Goal: Task Accomplishment & Management: Manage account settings

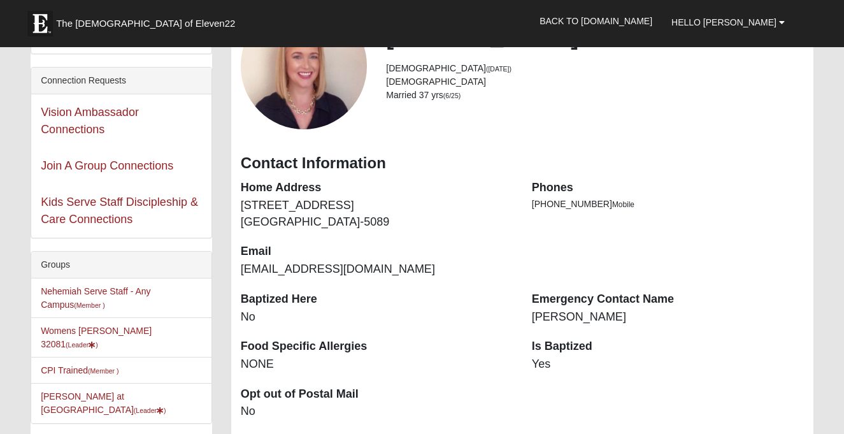
scroll to position [66, 0]
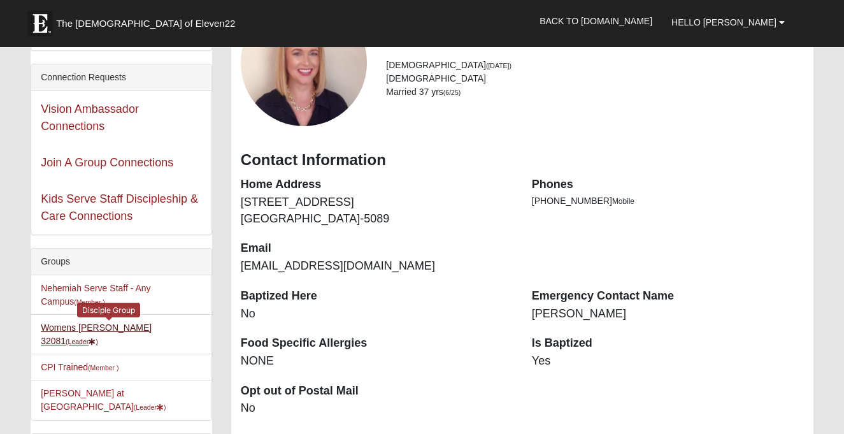
click at [108, 323] on link "Womens Damrow 32081 (Leader )" at bounding box center [96, 335] width 111 height 24
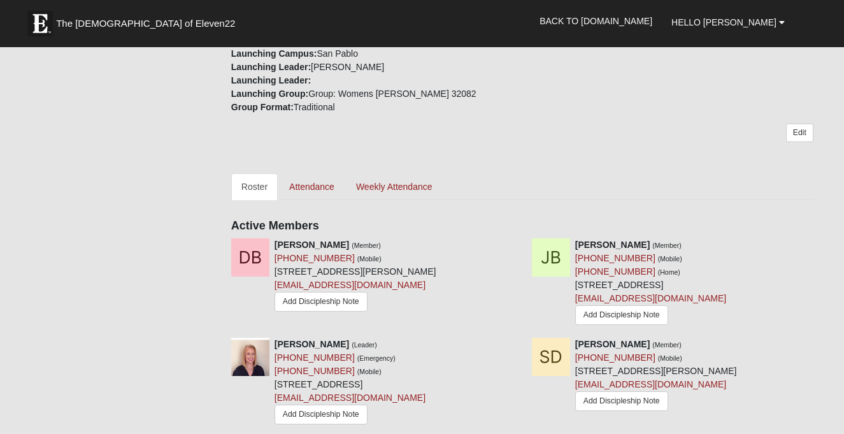
scroll to position [461, 0]
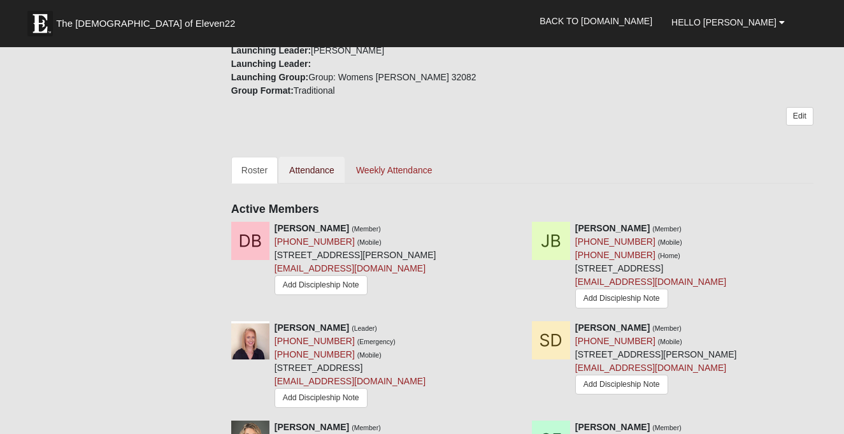
click at [315, 157] on link "Attendance" at bounding box center [312, 170] width 66 height 27
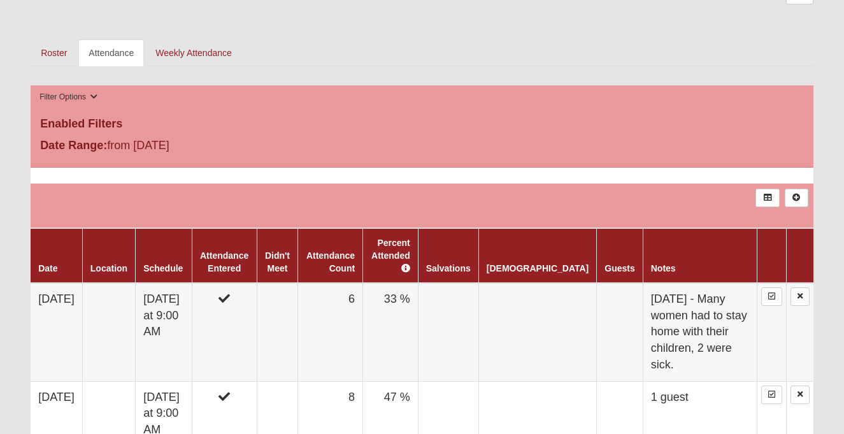
scroll to position [567, 0]
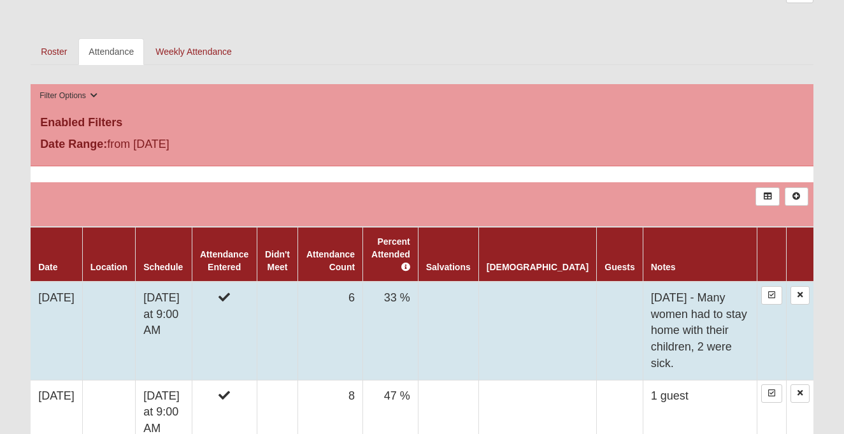
click at [419, 303] on td "33 %" at bounding box center [390, 331] width 55 height 98
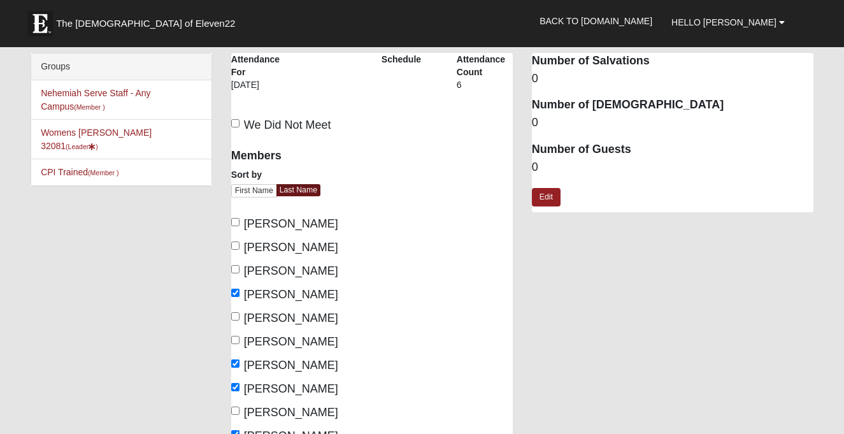
scroll to position [6, 0]
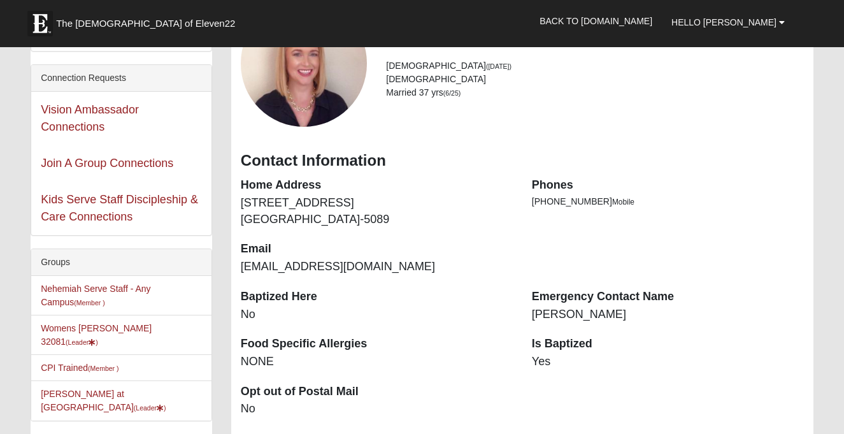
scroll to position [69, 0]
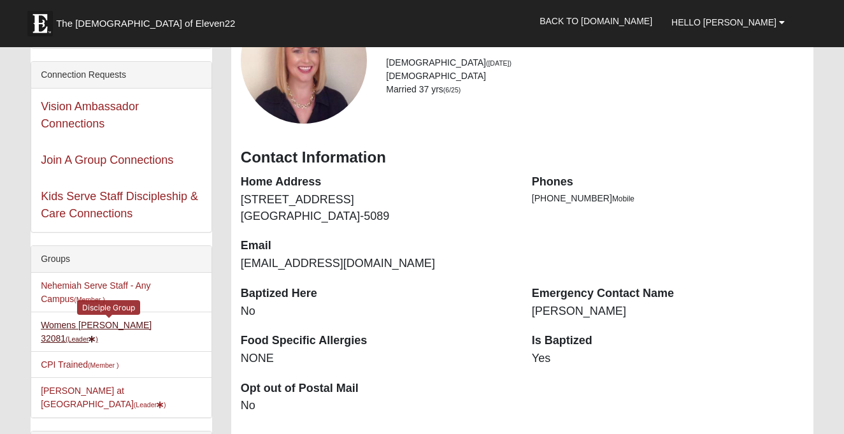
click at [134, 324] on link "Womens Damrow 32081 (Leader )" at bounding box center [96, 332] width 111 height 24
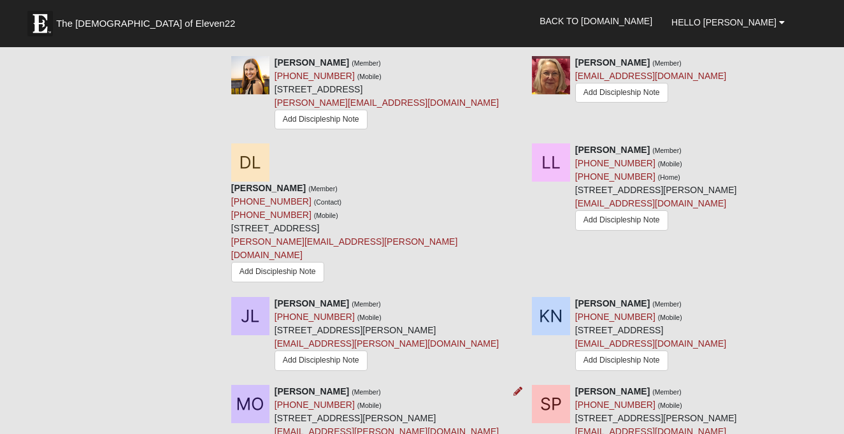
scroll to position [925, 0]
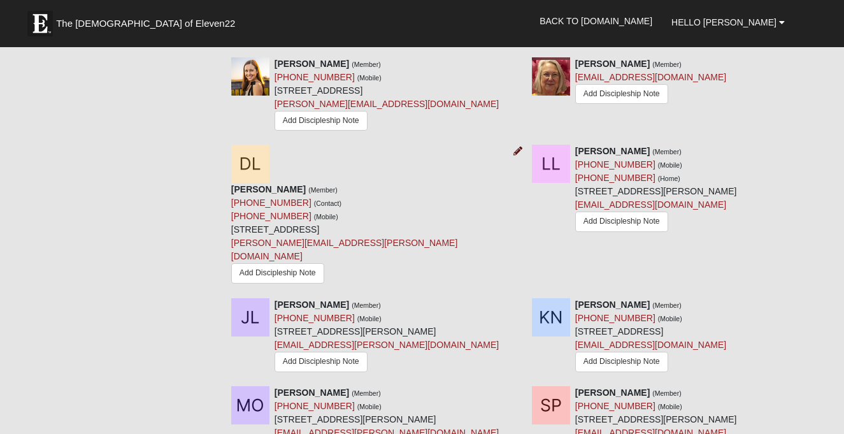
click at [514, 147] on icon at bounding box center [518, 151] width 9 height 9
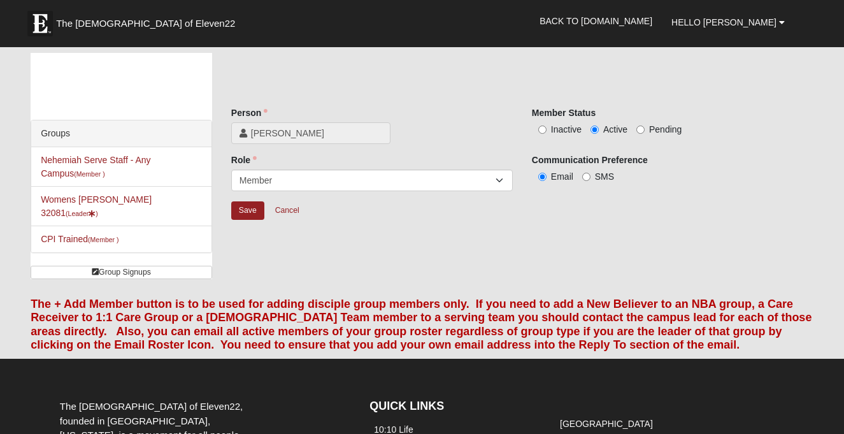
click at [543, 129] on input "Inactive" at bounding box center [543, 130] width 8 height 8
radio input "true"
click at [242, 206] on input "Save" at bounding box center [247, 210] width 33 height 18
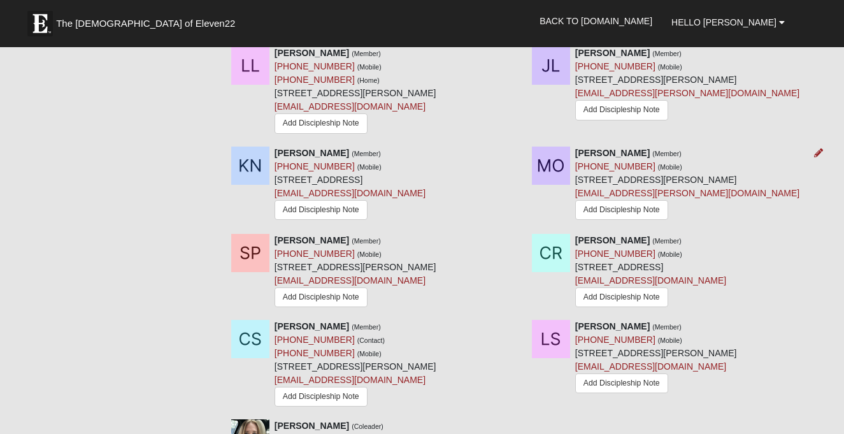
scroll to position [1025, 0]
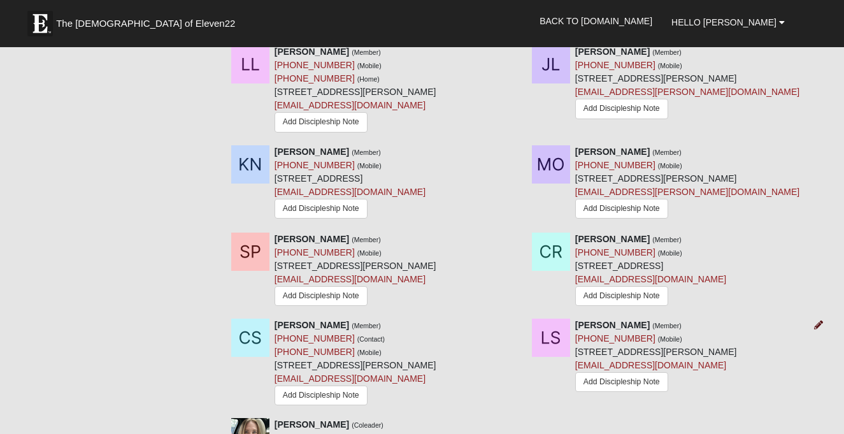
click at [818, 321] on icon at bounding box center [819, 325] width 9 height 9
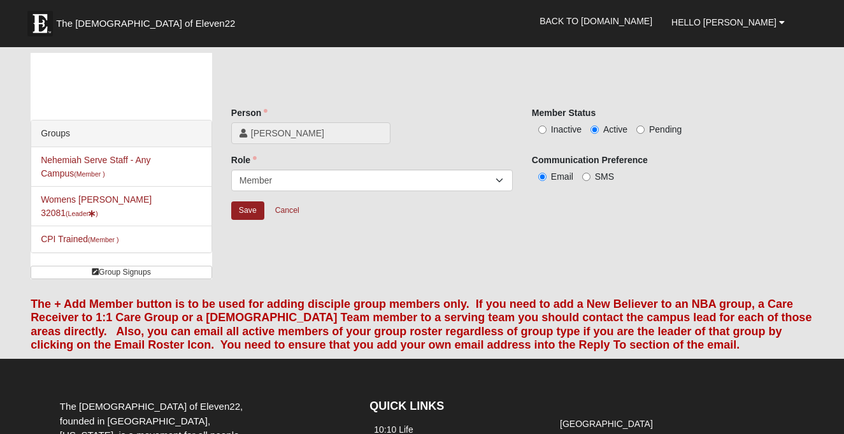
click at [542, 129] on input "Inactive" at bounding box center [543, 130] width 8 height 8
radio input "true"
click at [246, 214] on input "Save" at bounding box center [247, 210] width 33 height 18
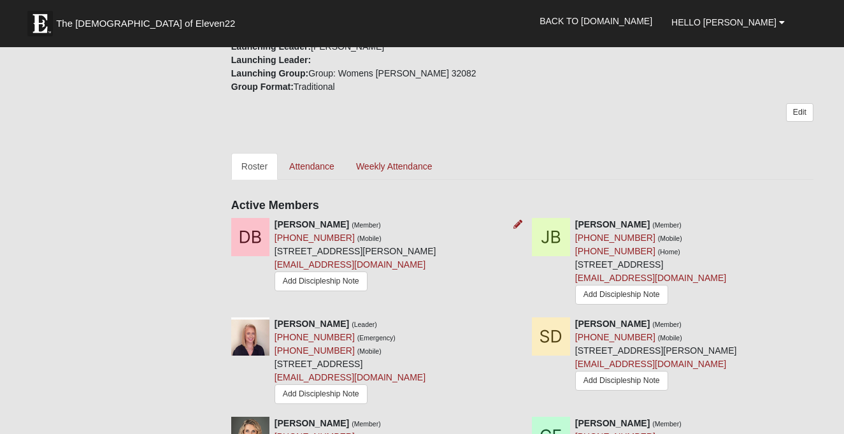
scroll to position [465, 0]
click at [410, 154] on link "Weekly Attendance" at bounding box center [394, 166] width 97 height 27
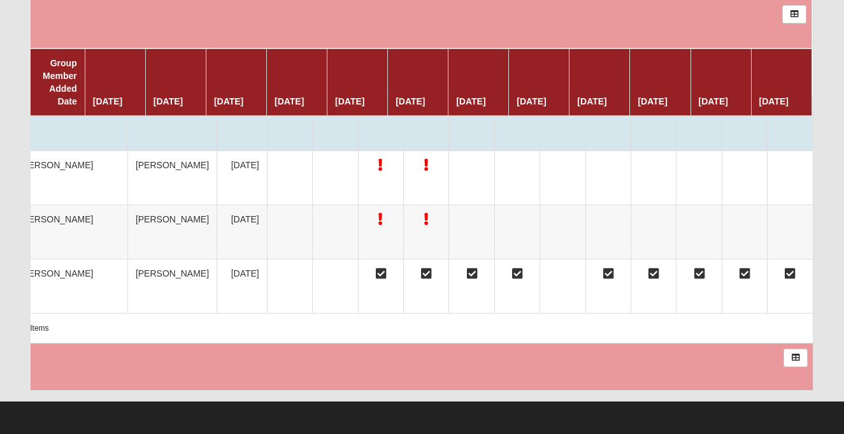
scroll to position [0, 172]
